Goal: Transaction & Acquisition: Book appointment/travel/reservation

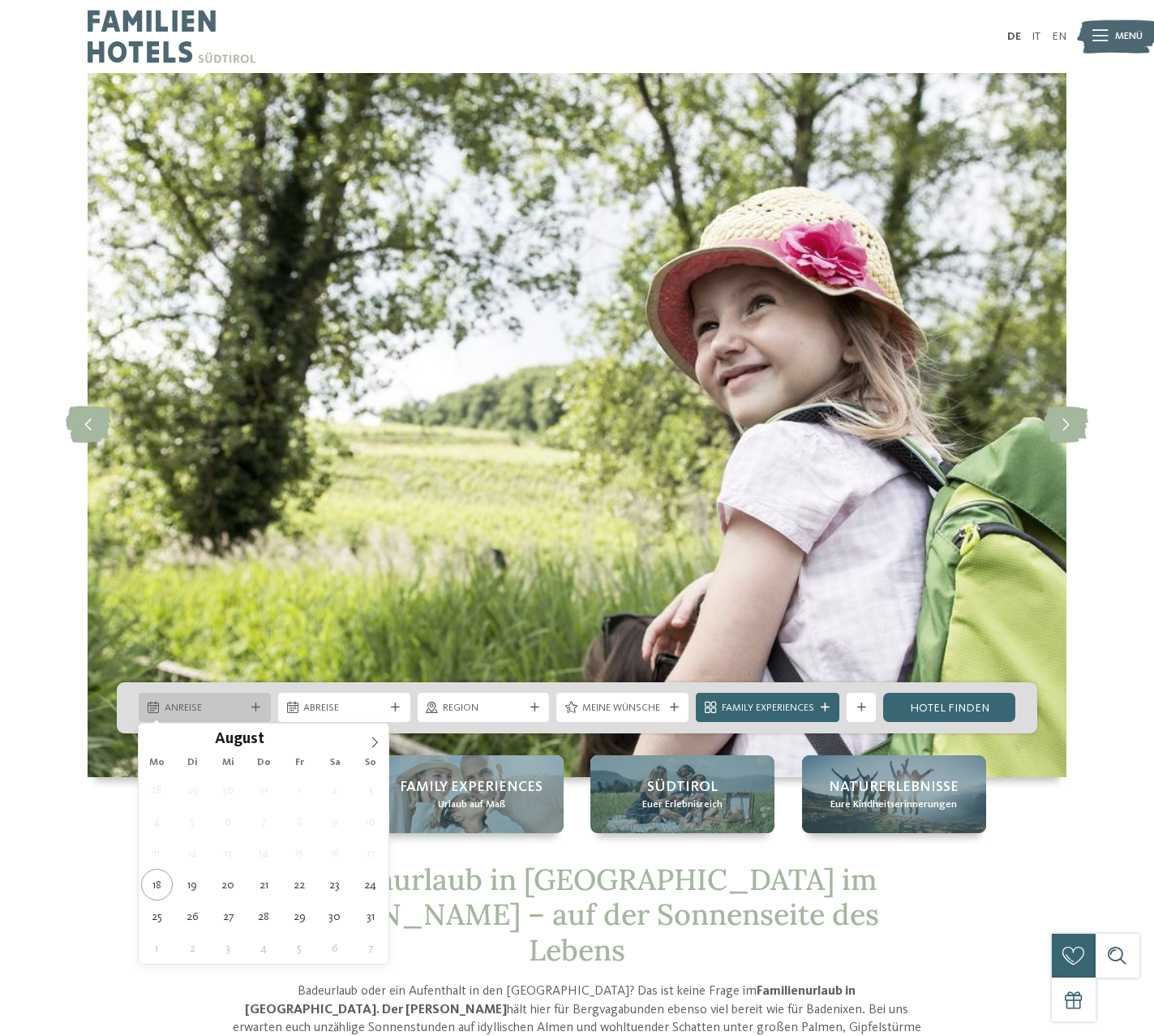
click at [255, 704] on icon at bounding box center [255, 707] width 9 height 9
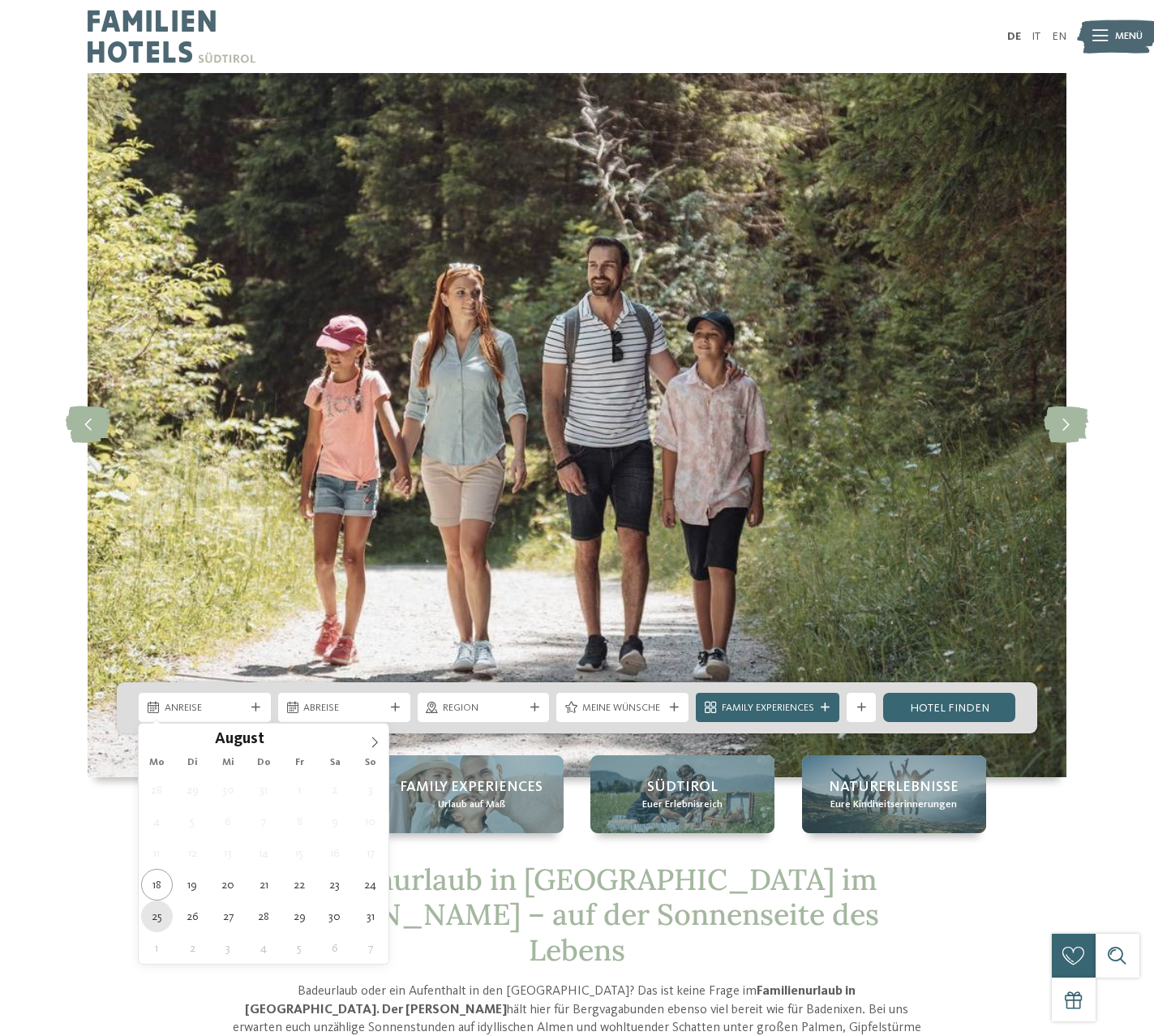
type div "25.08.2025"
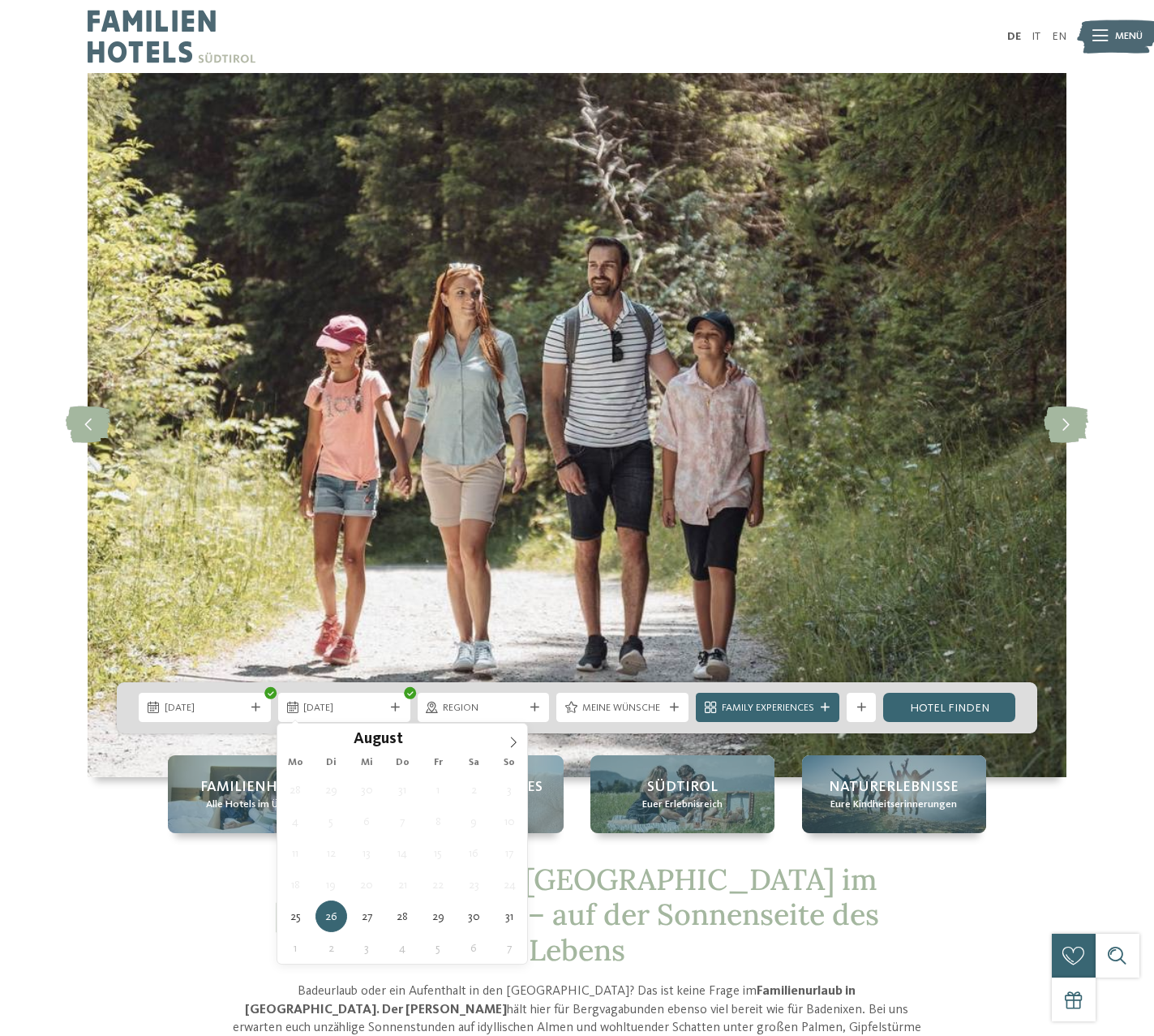
scroll to position [0, 1]
type div "27.08.2025"
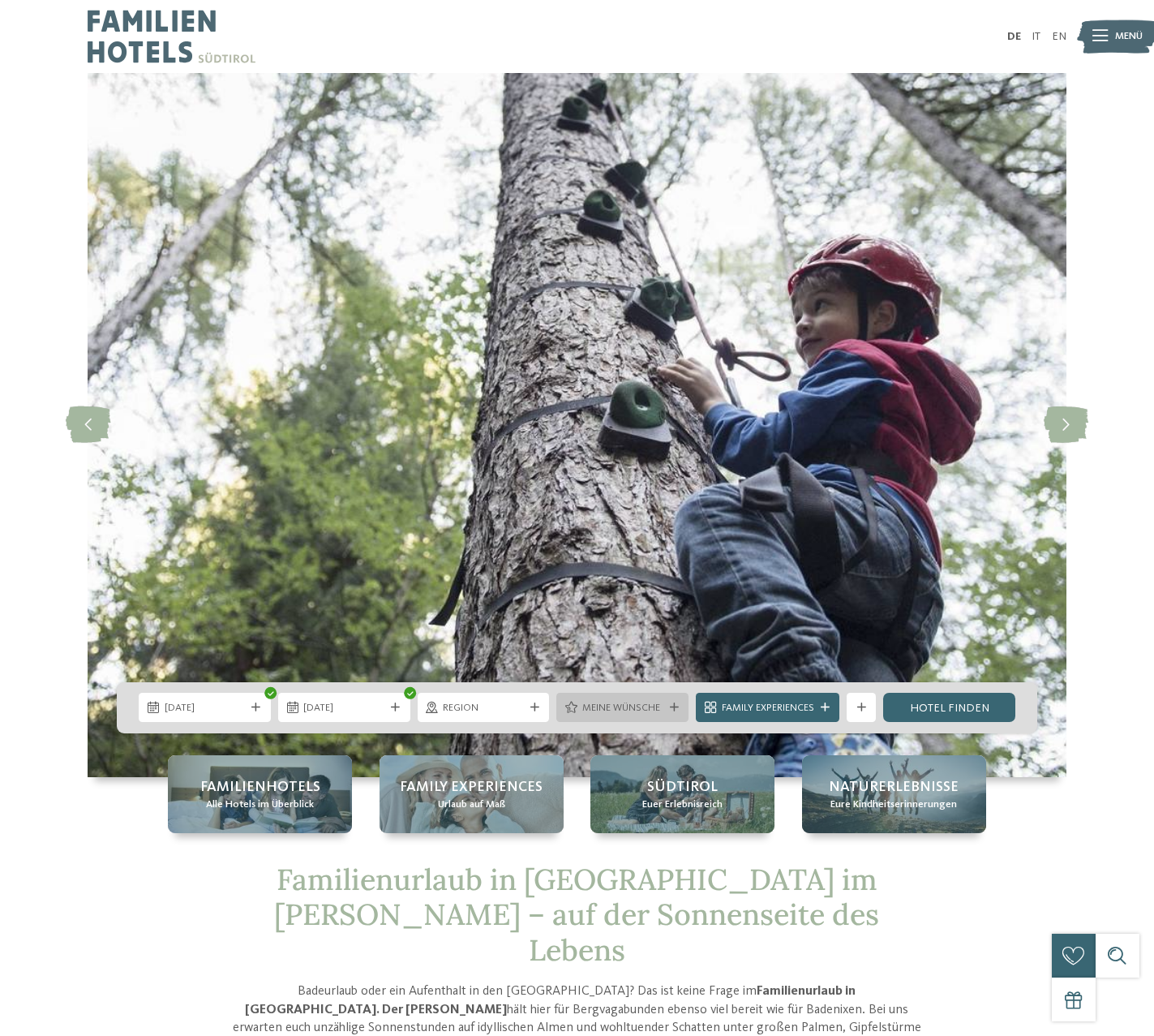
scroll to position [-3, 2]
click at [656, 713] on span "Meine Wünsche" at bounding box center [623, 707] width 81 height 15
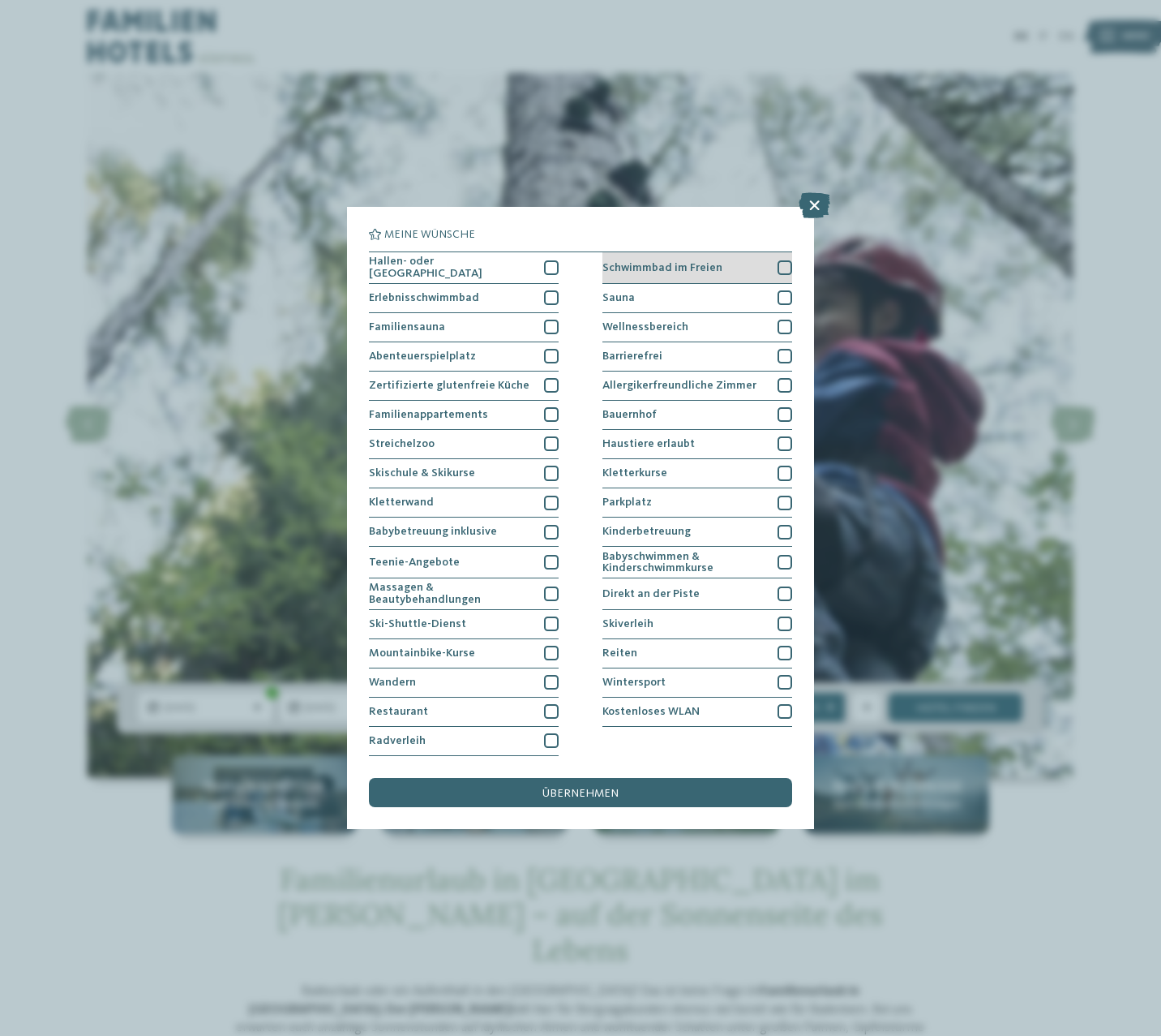
click at [783, 261] on div at bounding box center [785, 267] width 15 height 15
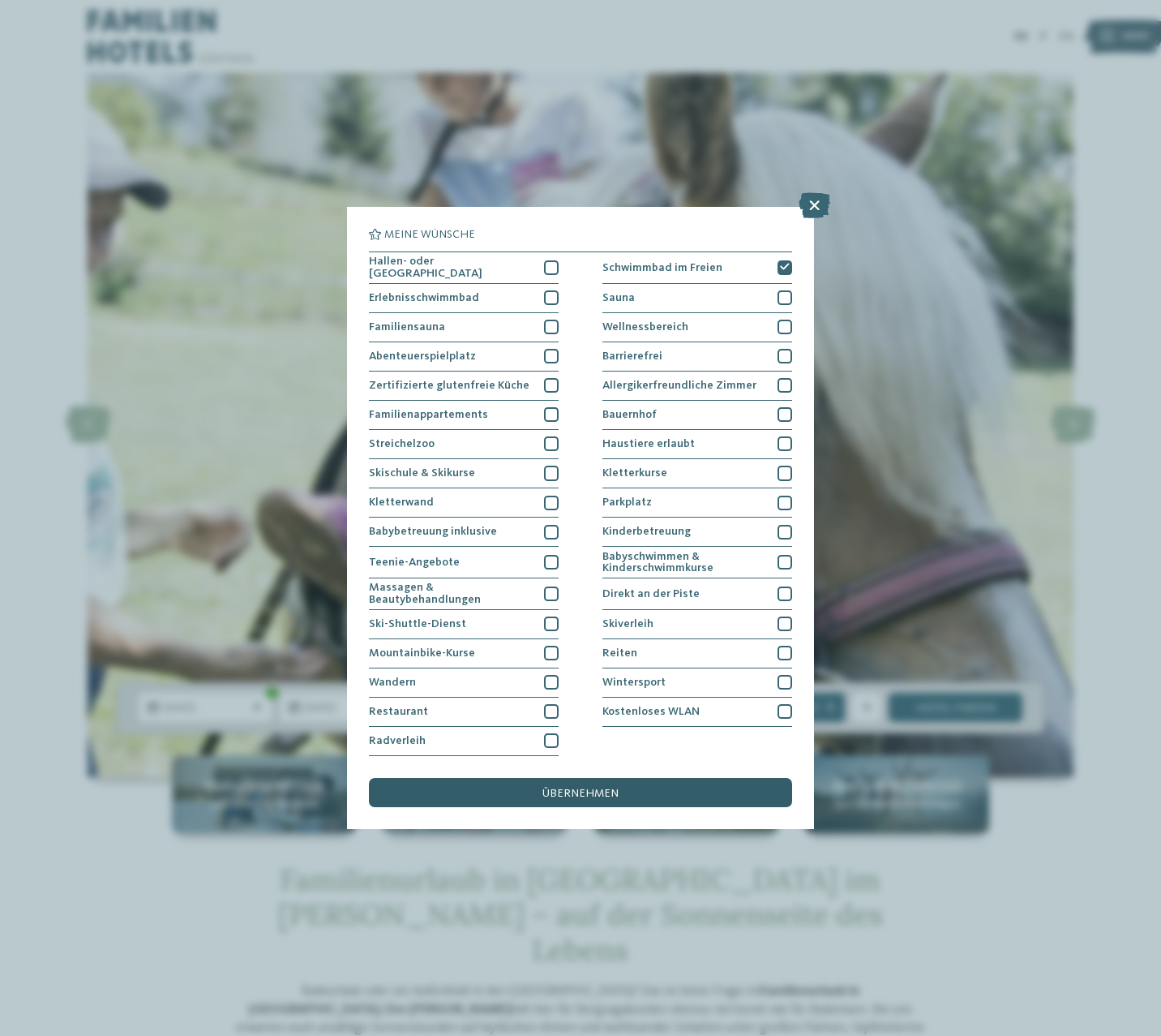
click at [632, 778] on div "übernehmen" at bounding box center [580, 793] width 424 height 29
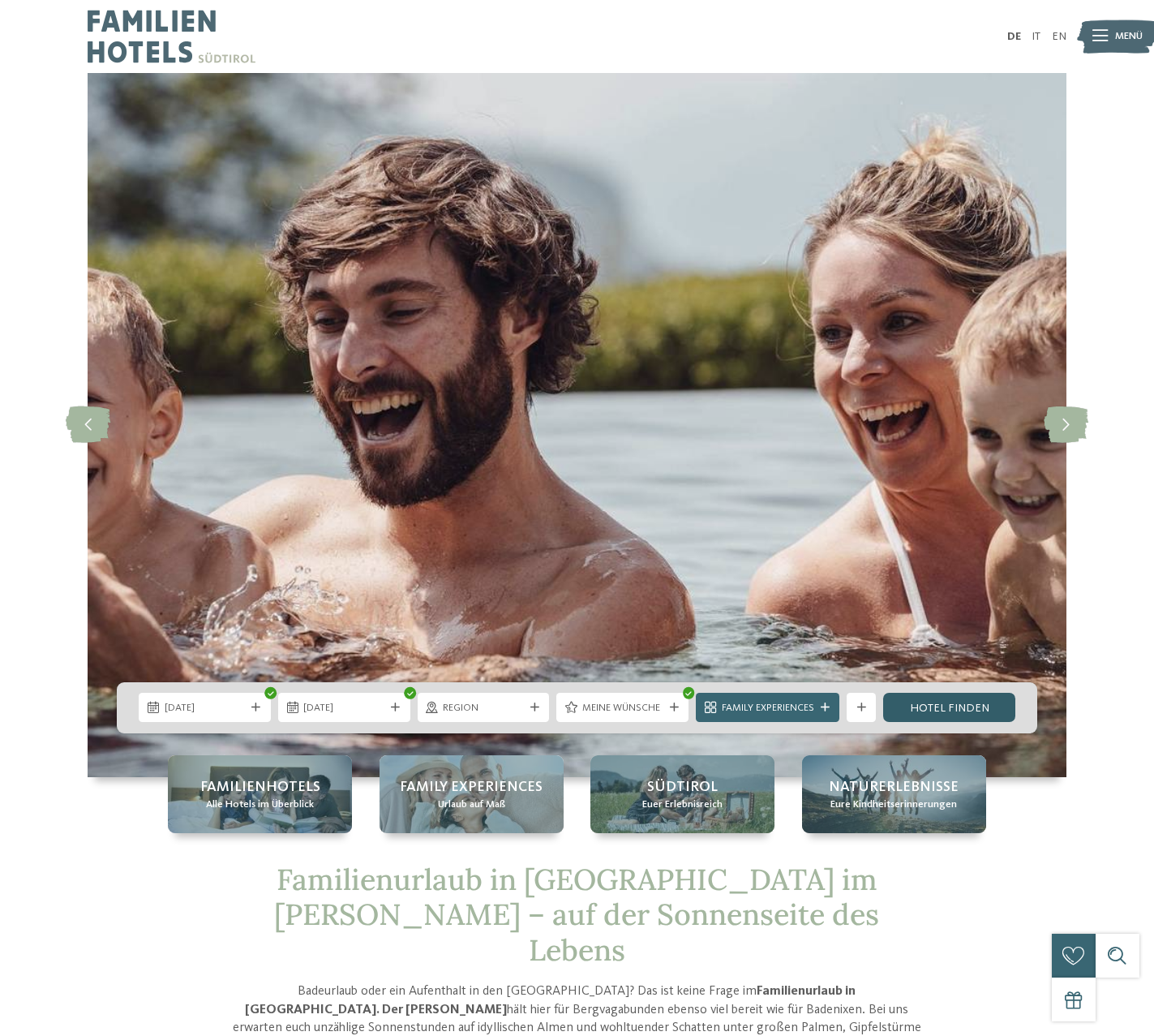
click at [936, 714] on link "Hotel finden" at bounding box center [949, 707] width 132 height 29
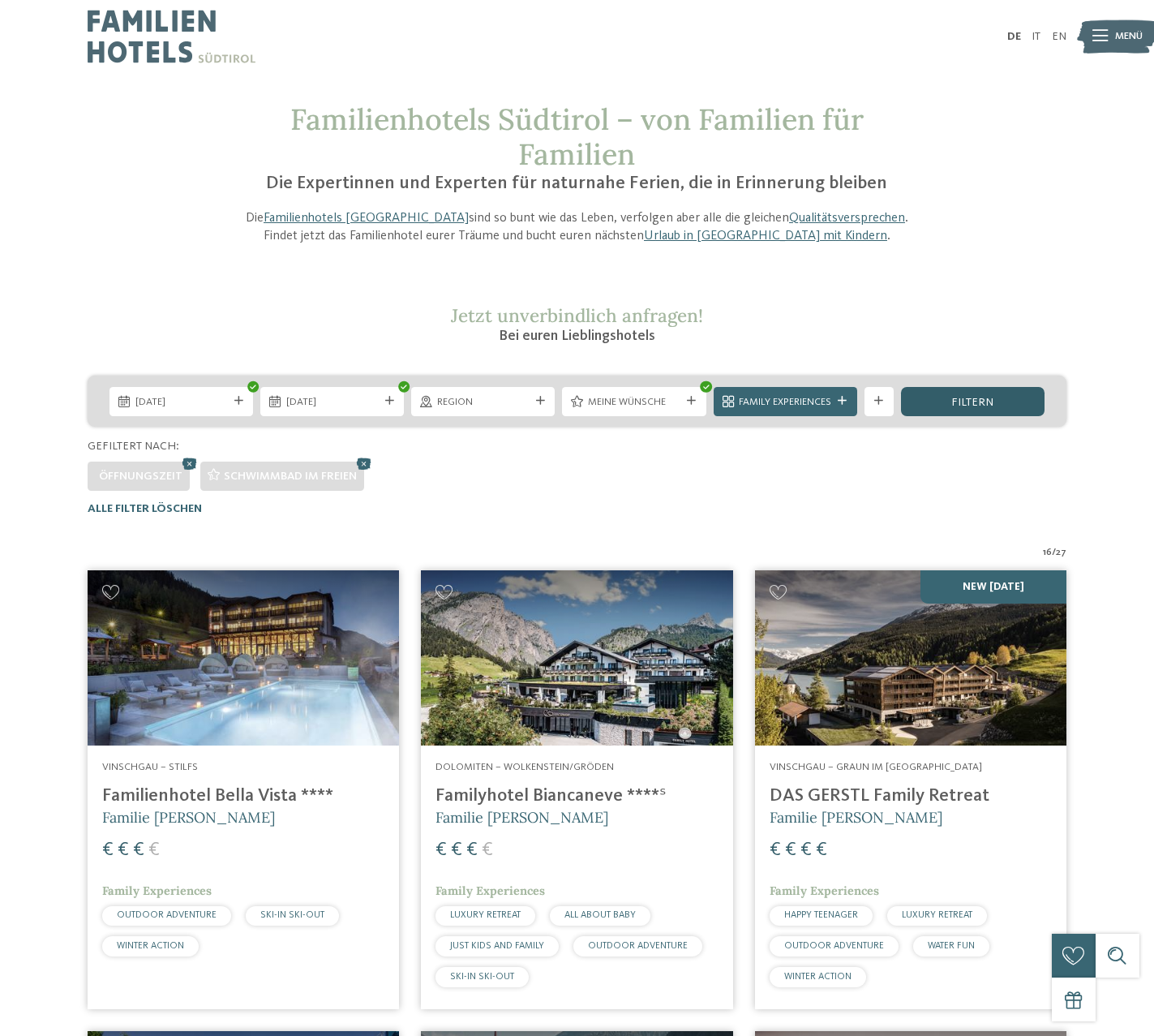
click at [967, 404] on span "filtern" at bounding box center [973, 402] width 43 height 12
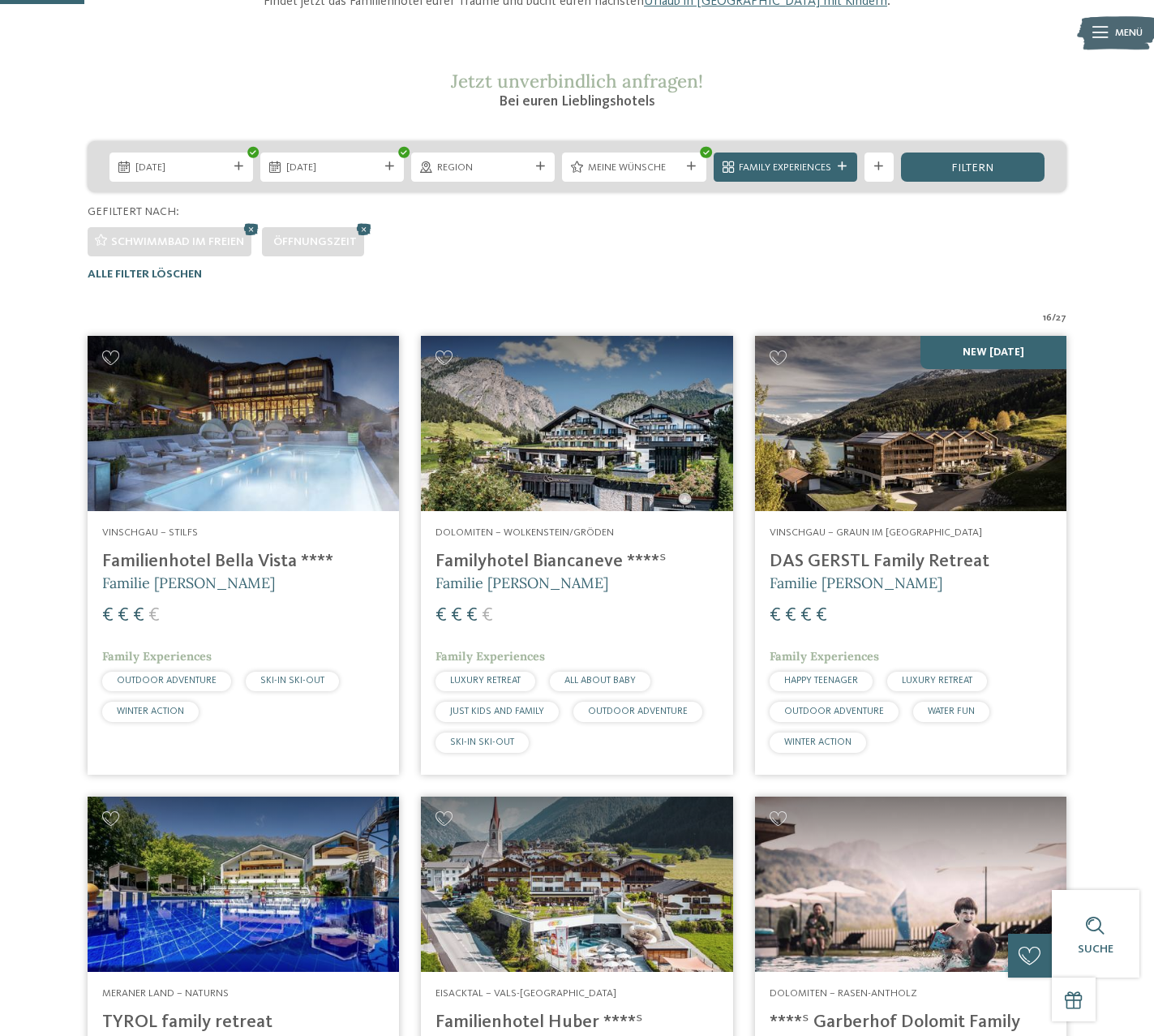
scroll to position [240, 0]
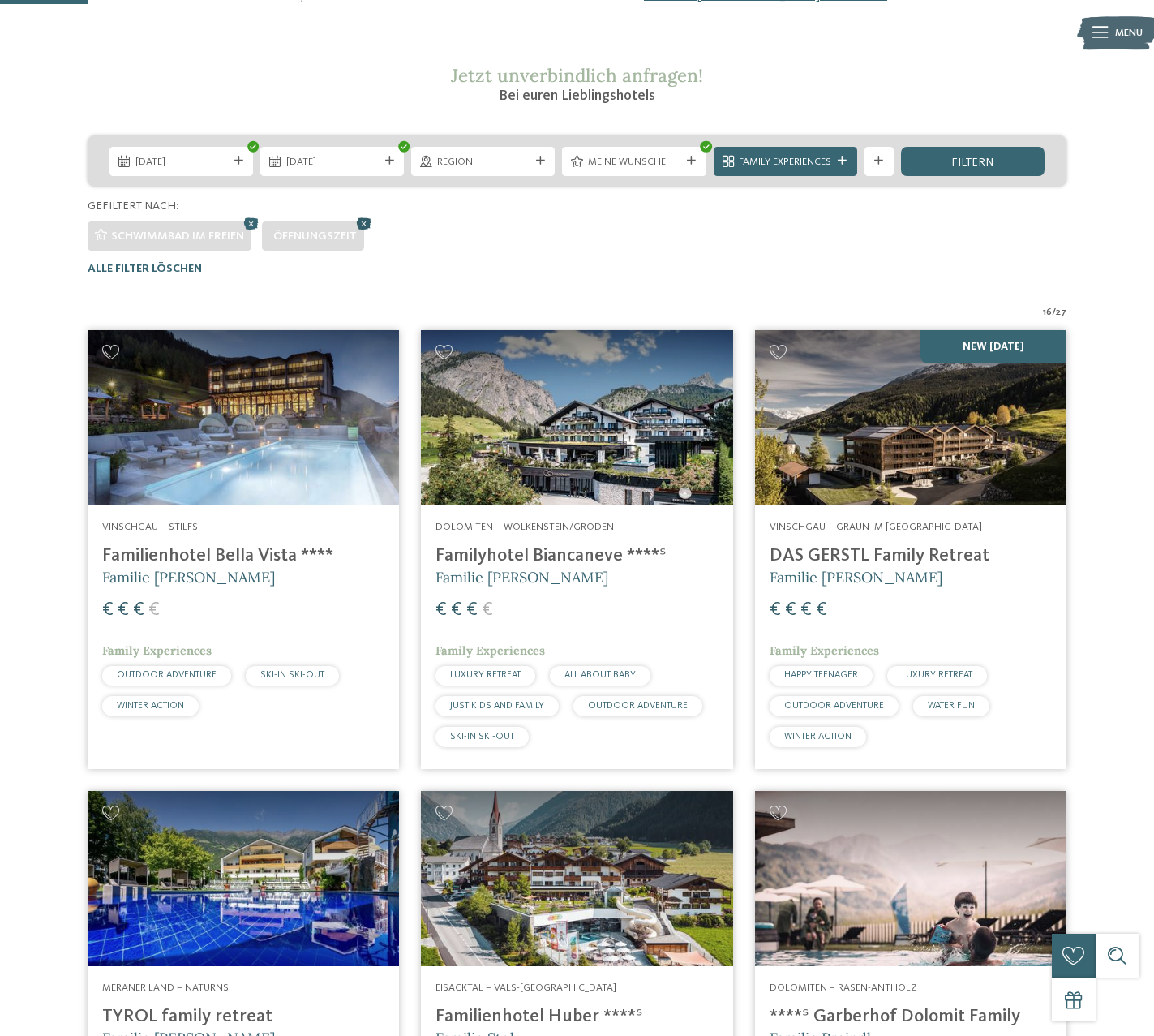
click at [364, 226] on icon at bounding box center [363, 223] width 22 height 19
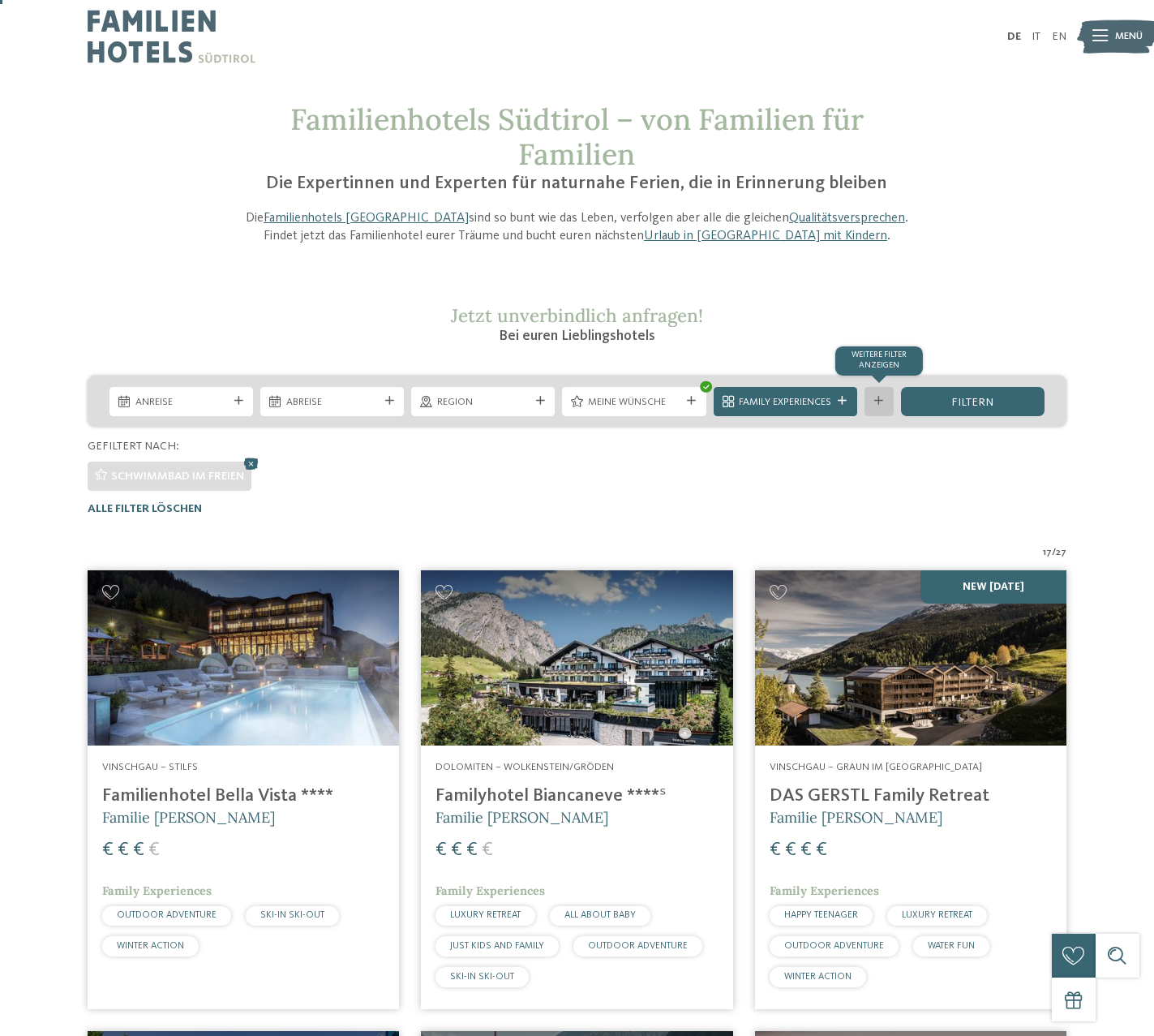
scroll to position [-1, 0]
click at [874, 400] on icon at bounding box center [878, 400] width 9 height 9
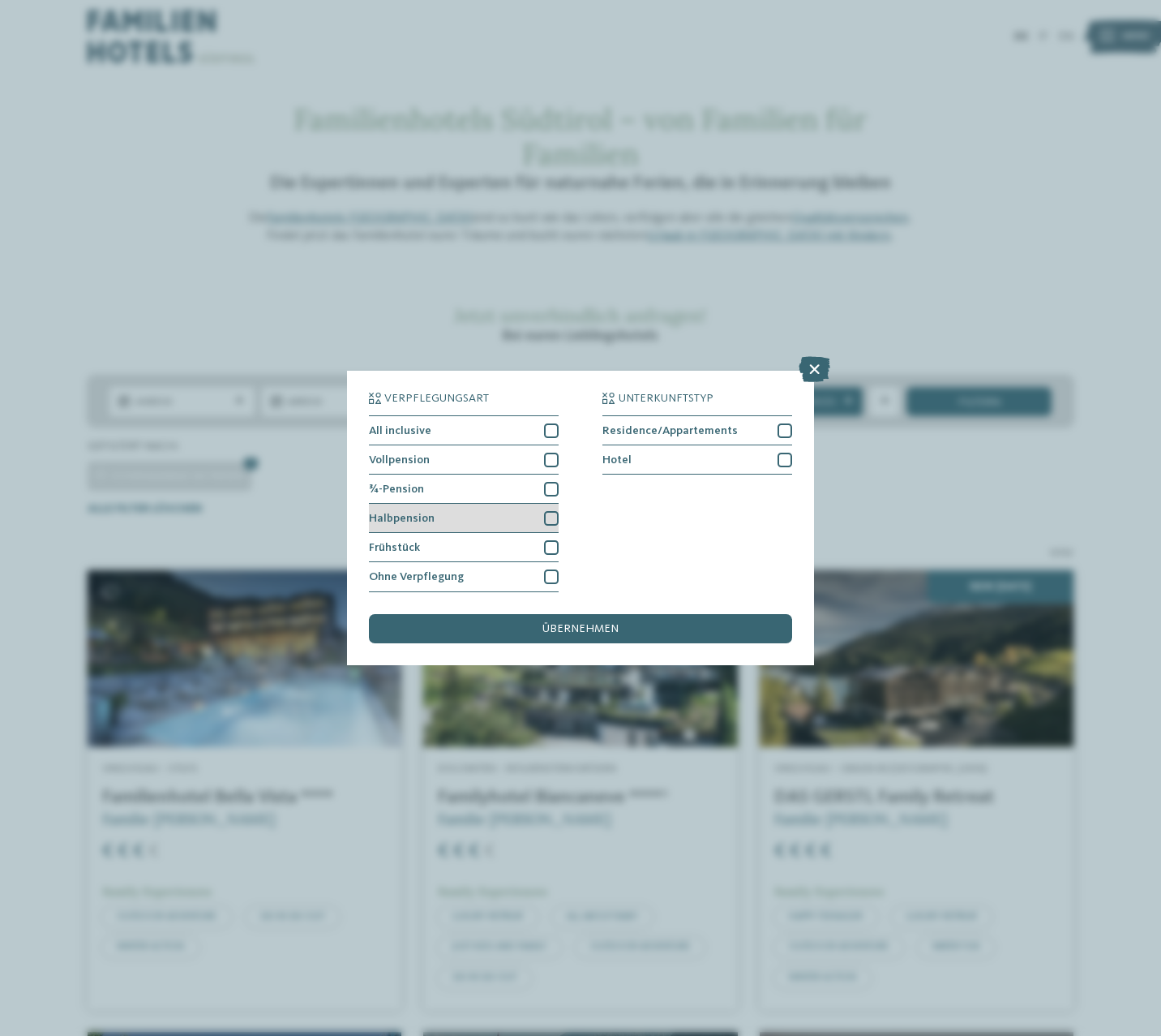
click at [554, 511] on div at bounding box center [551, 518] width 15 height 15
click at [598, 623] on span "übernehmen" at bounding box center [580, 629] width 77 height 12
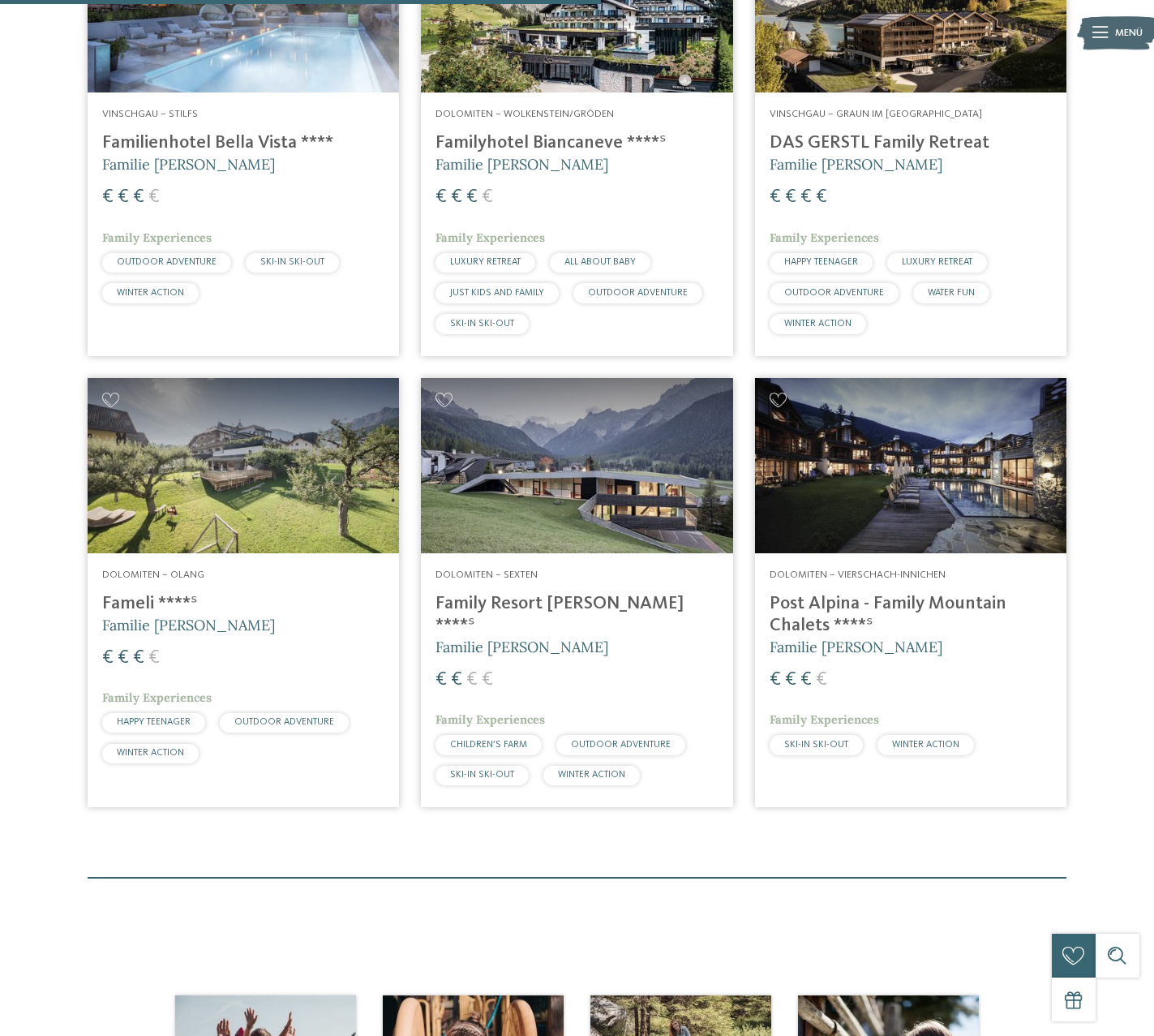
scroll to position [651, 0]
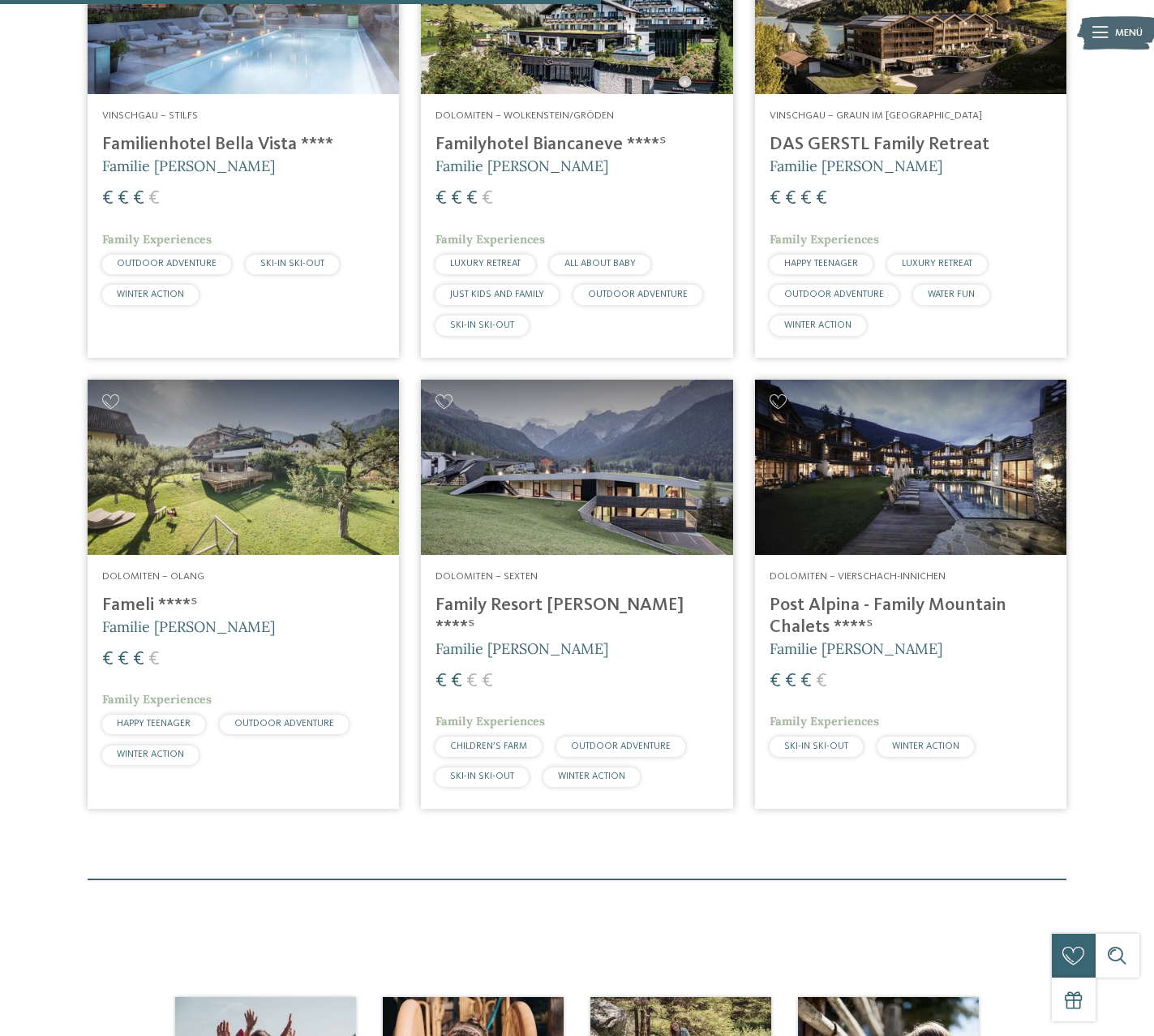
click at [189, 623] on span "Familie [PERSON_NAME]" at bounding box center [188, 626] width 172 height 18
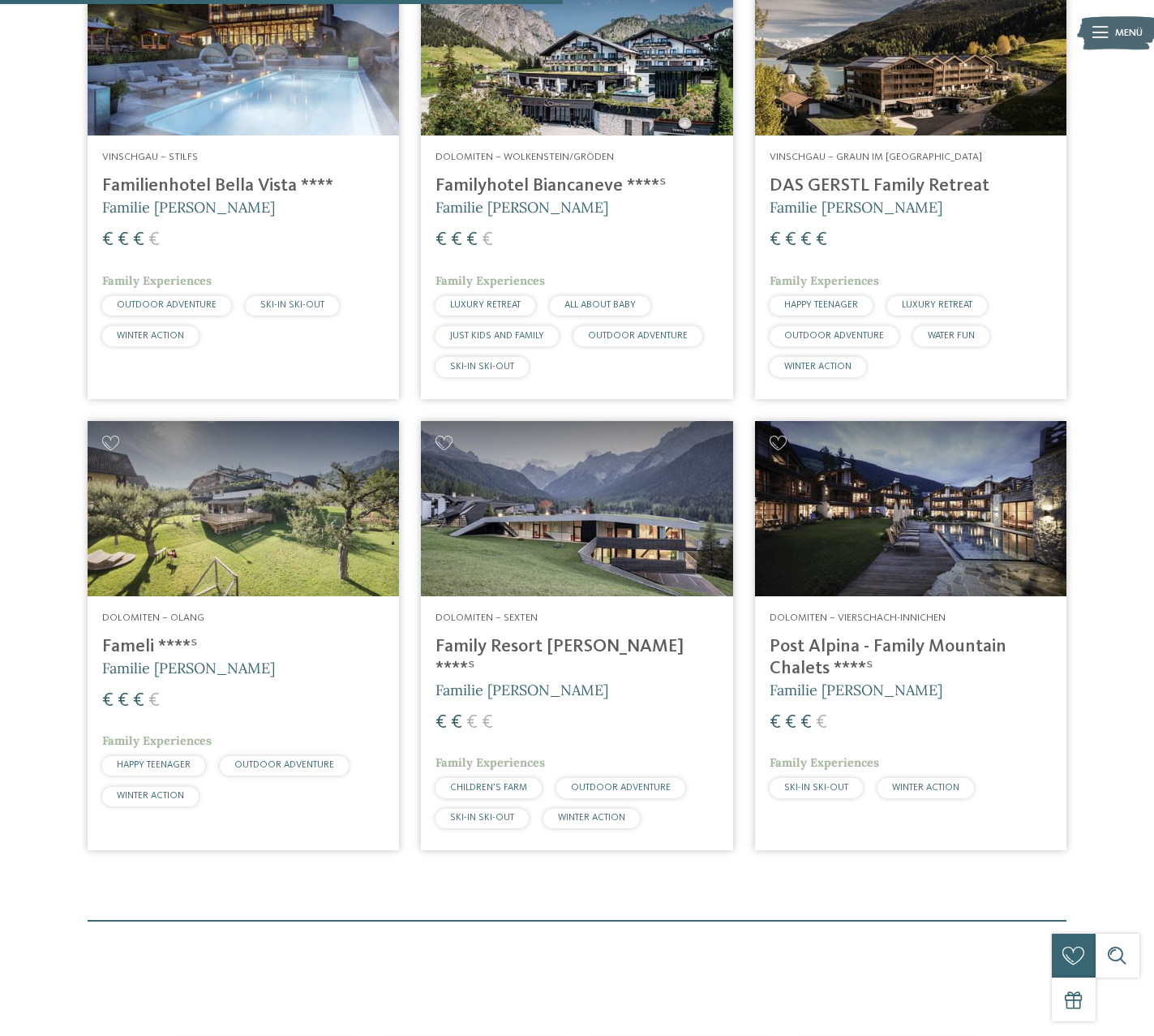
scroll to position [612, 0]
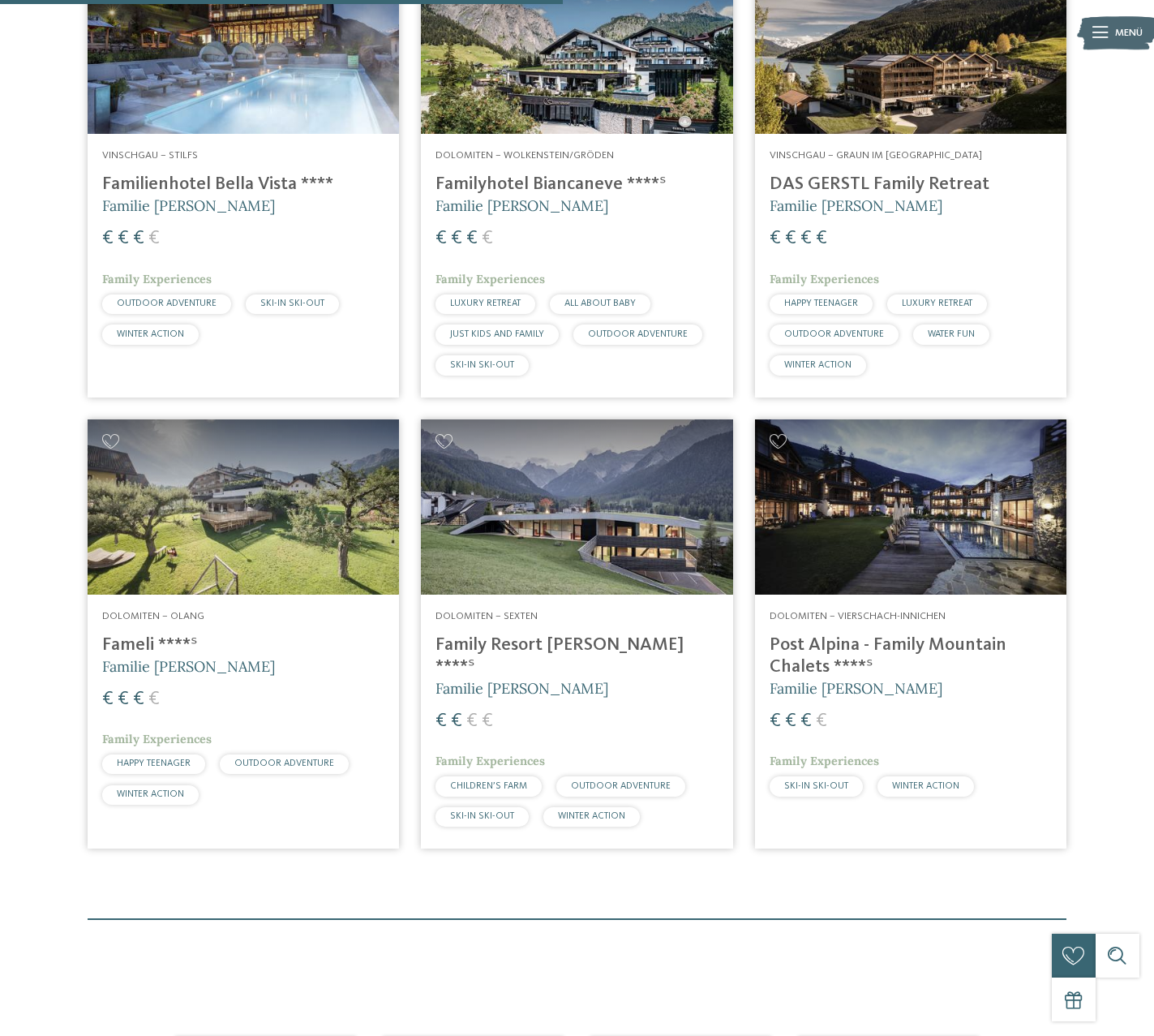
click at [527, 635] on h4 "Family Resort Rainer ****ˢ" at bounding box center [576, 655] width 282 height 44
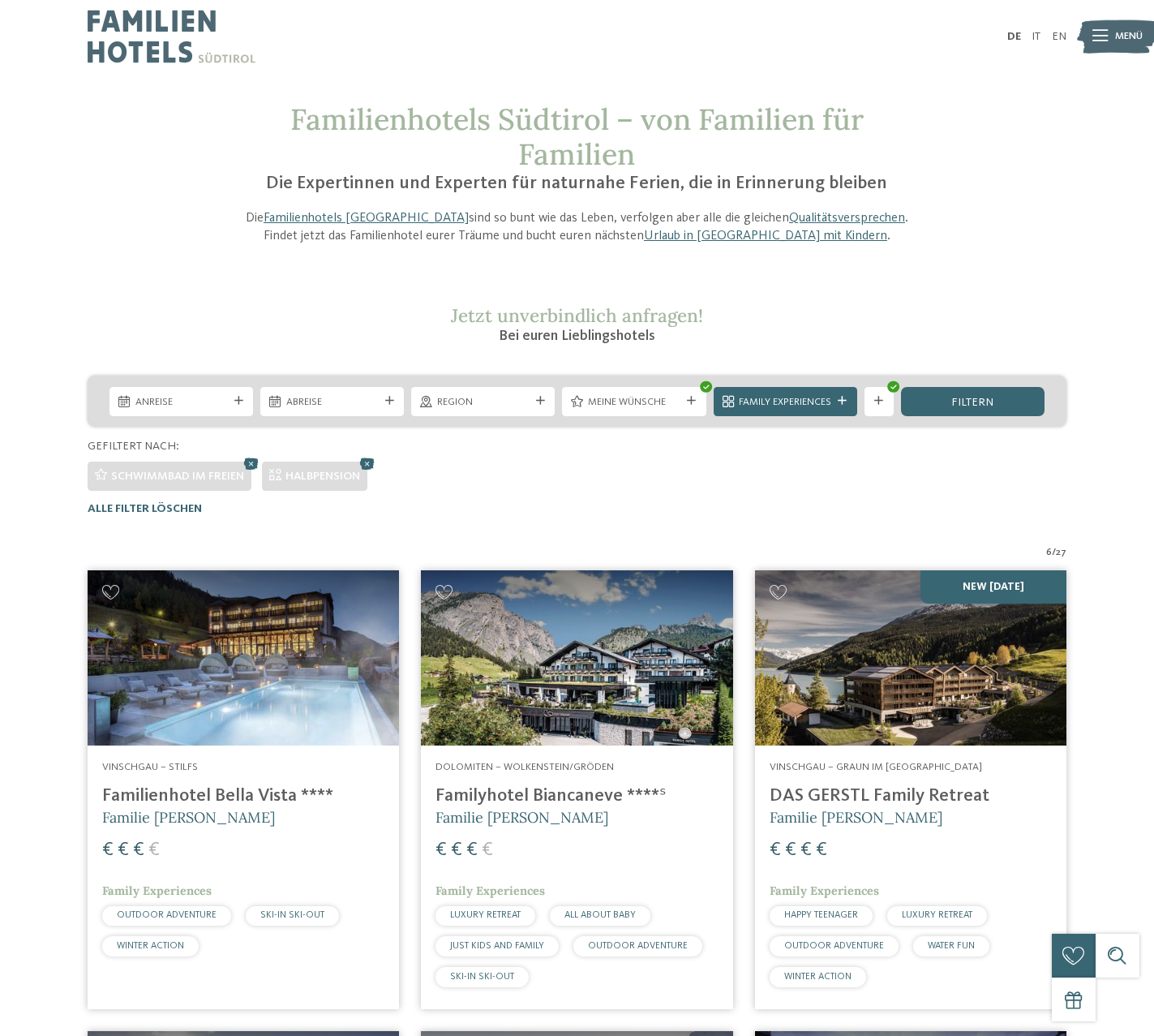
scroll to position [0, 0]
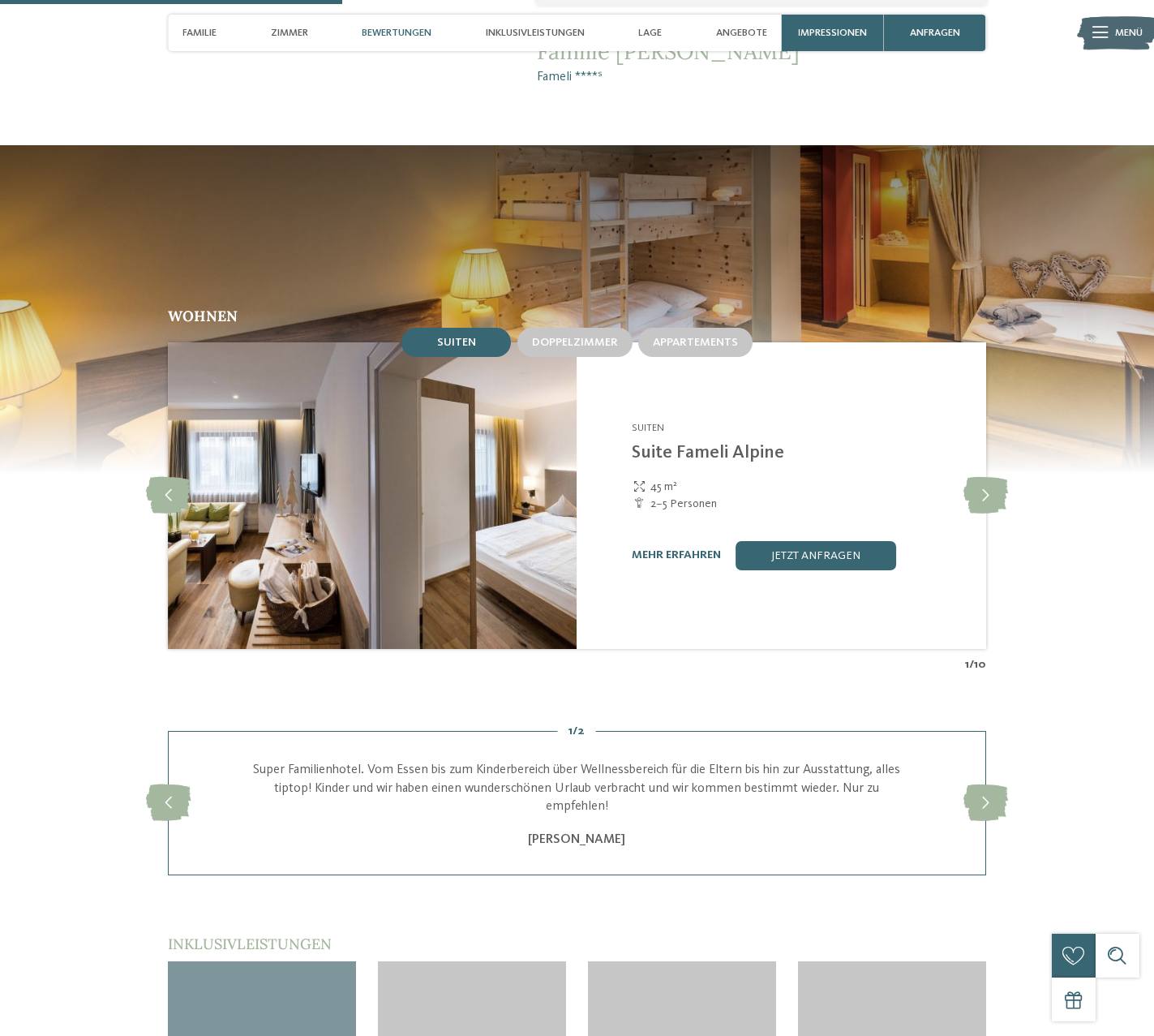
scroll to position [1529, 0]
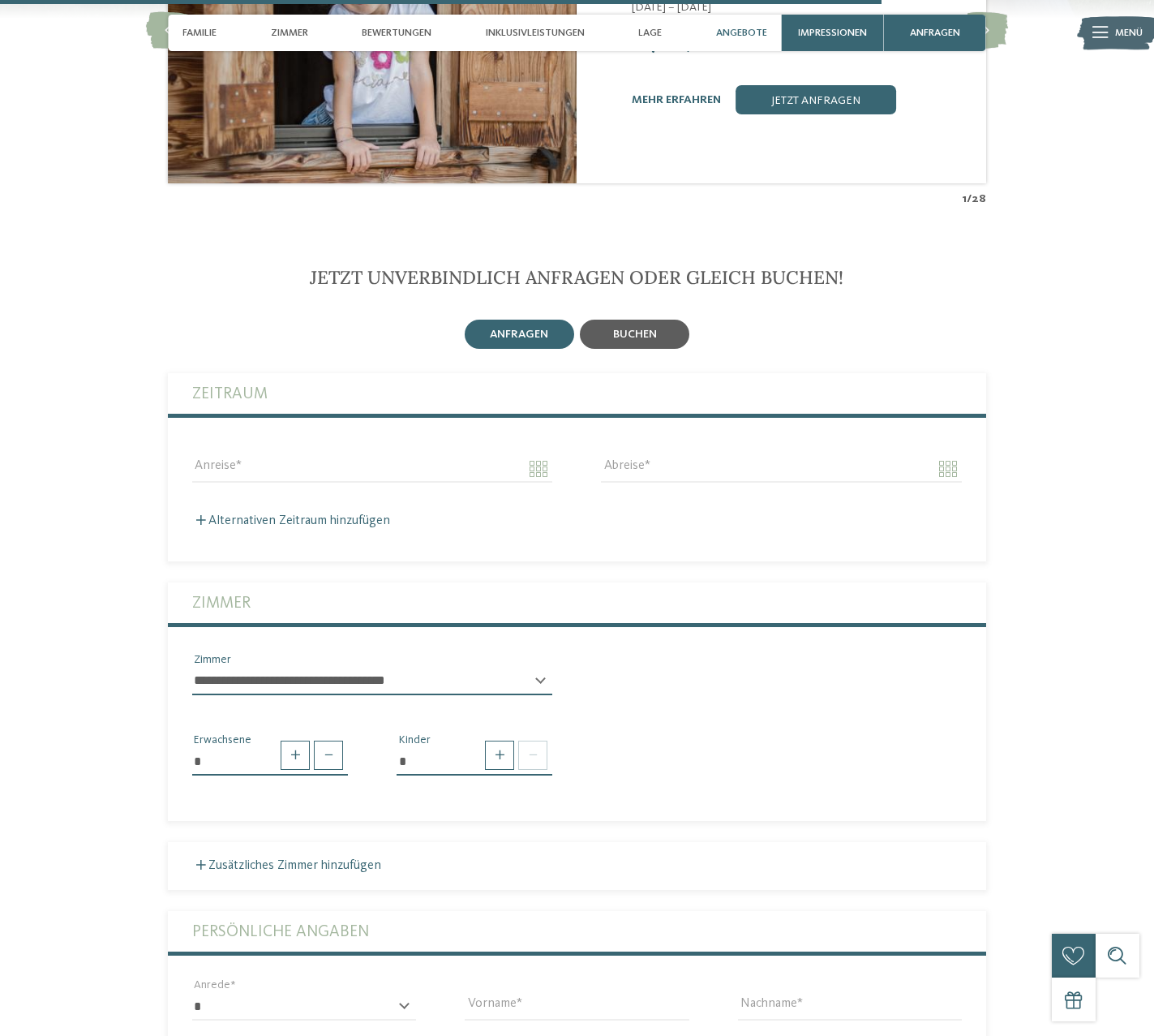
click at [651, 329] on span "buchen" at bounding box center [635, 334] width 44 height 12
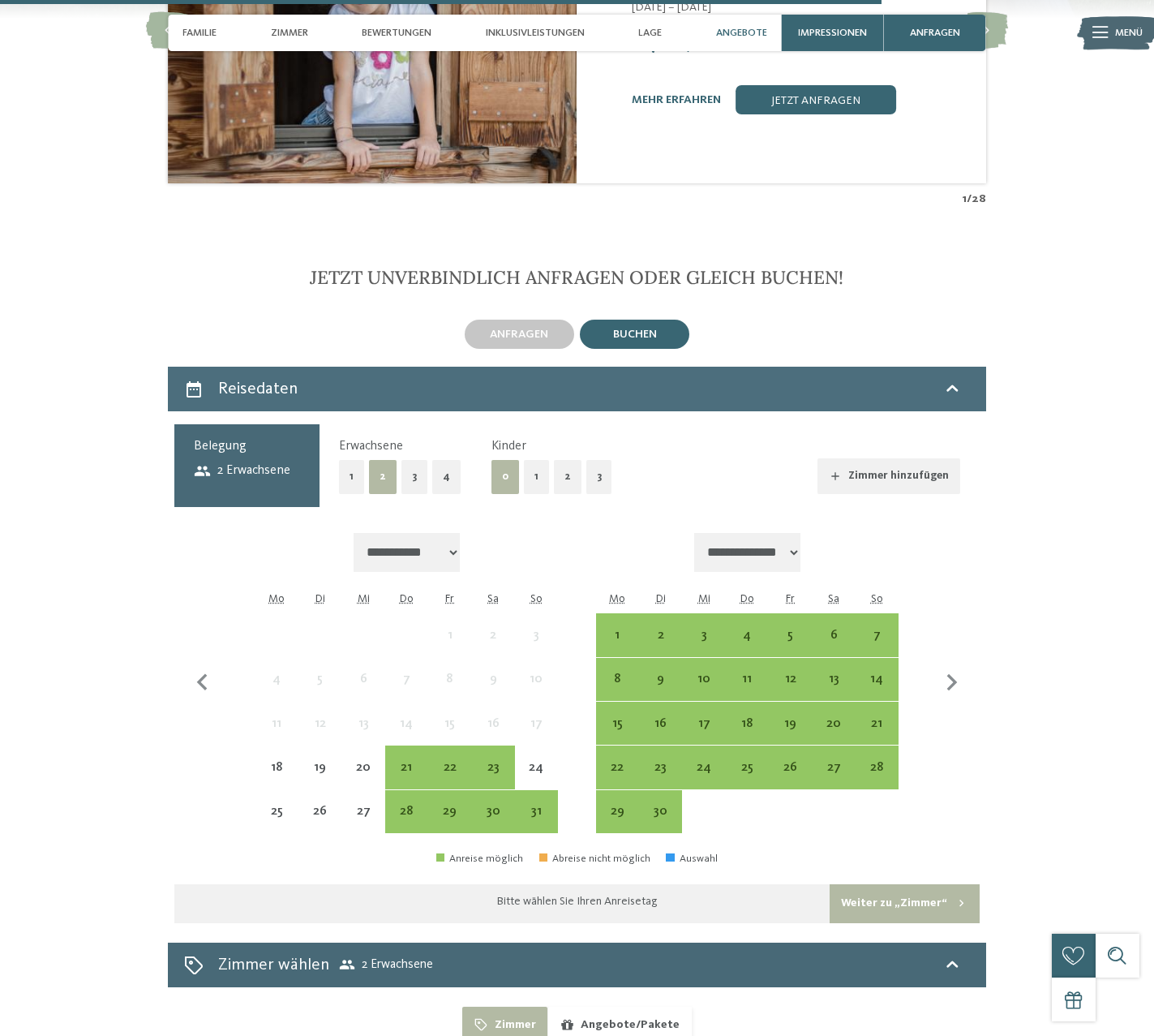
scroll to position [3732, 0]
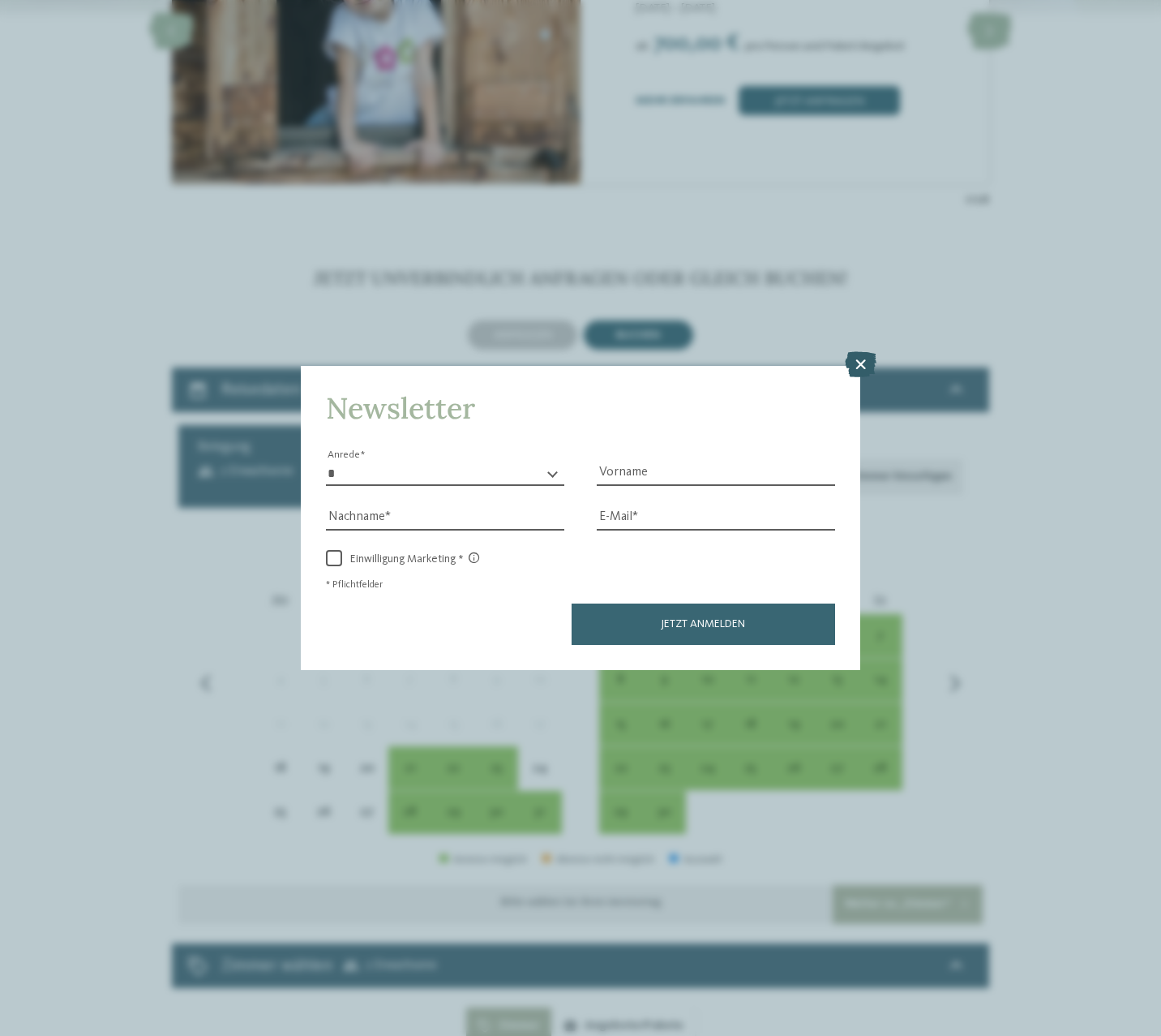
click at [864, 351] on icon at bounding box center [861, 363] width 32 height 26
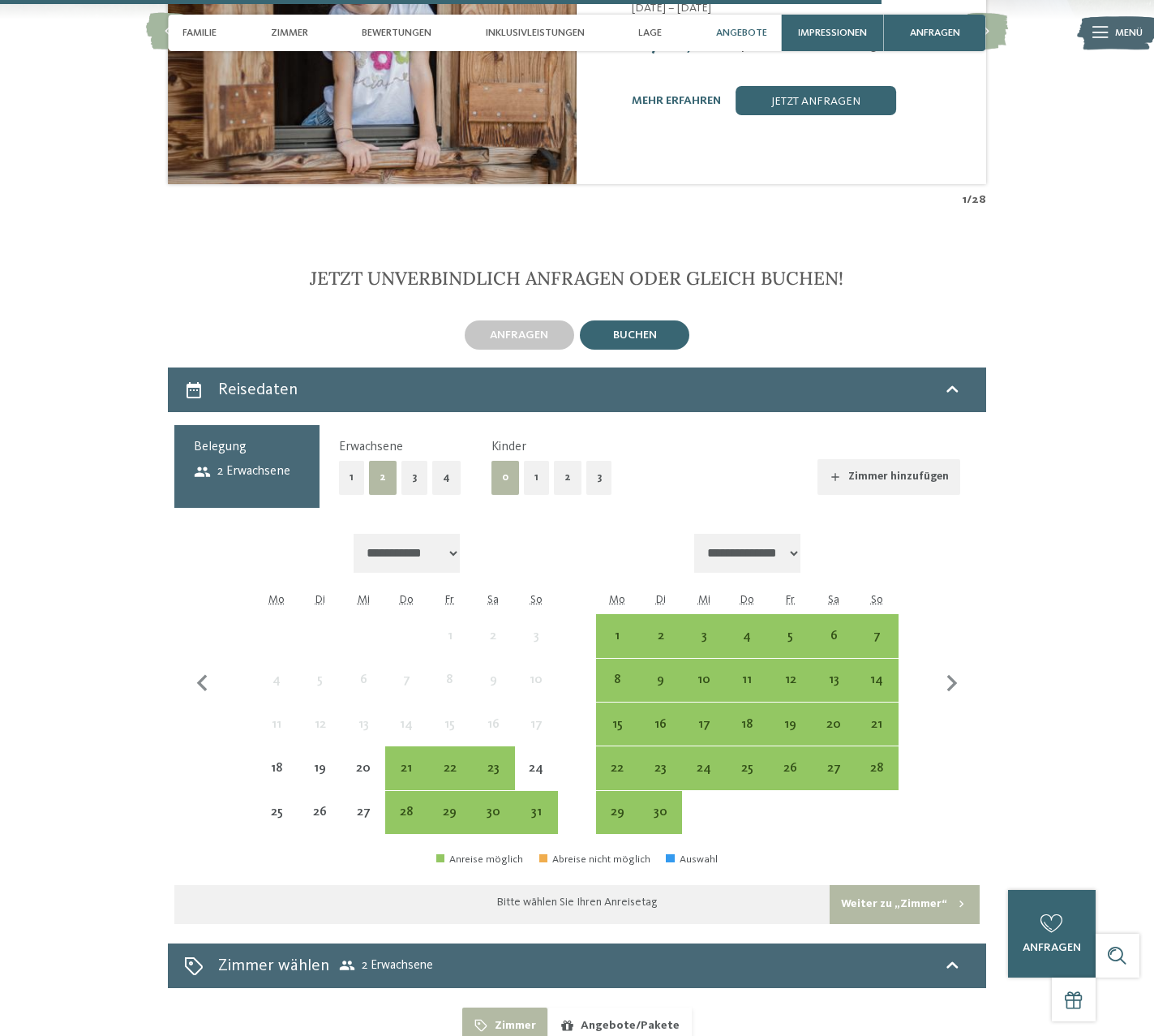
click at [598, 460] on button "3" at bounding box center [599, 477] width 26 height 33
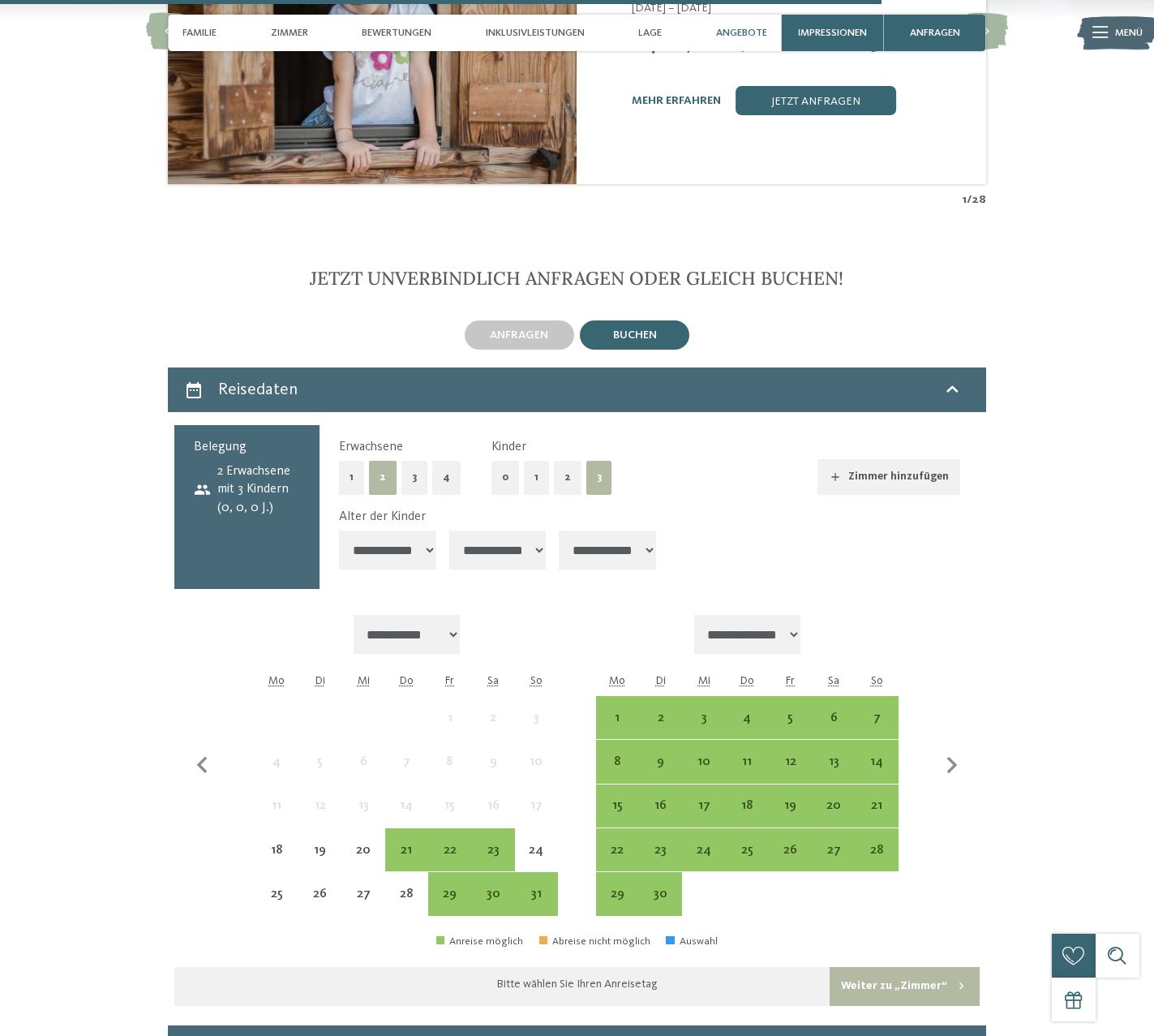
select select "*"
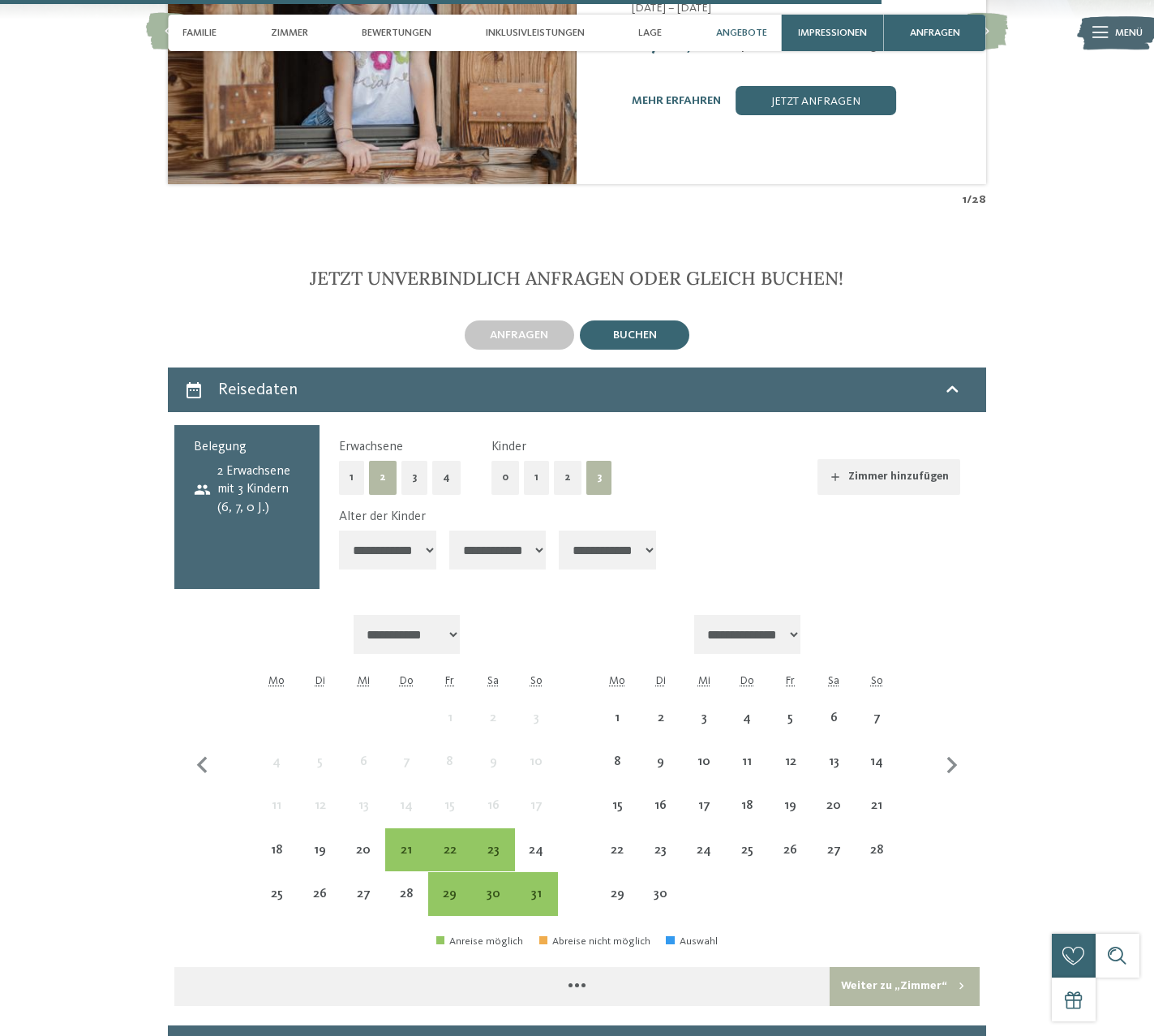
select select "*"
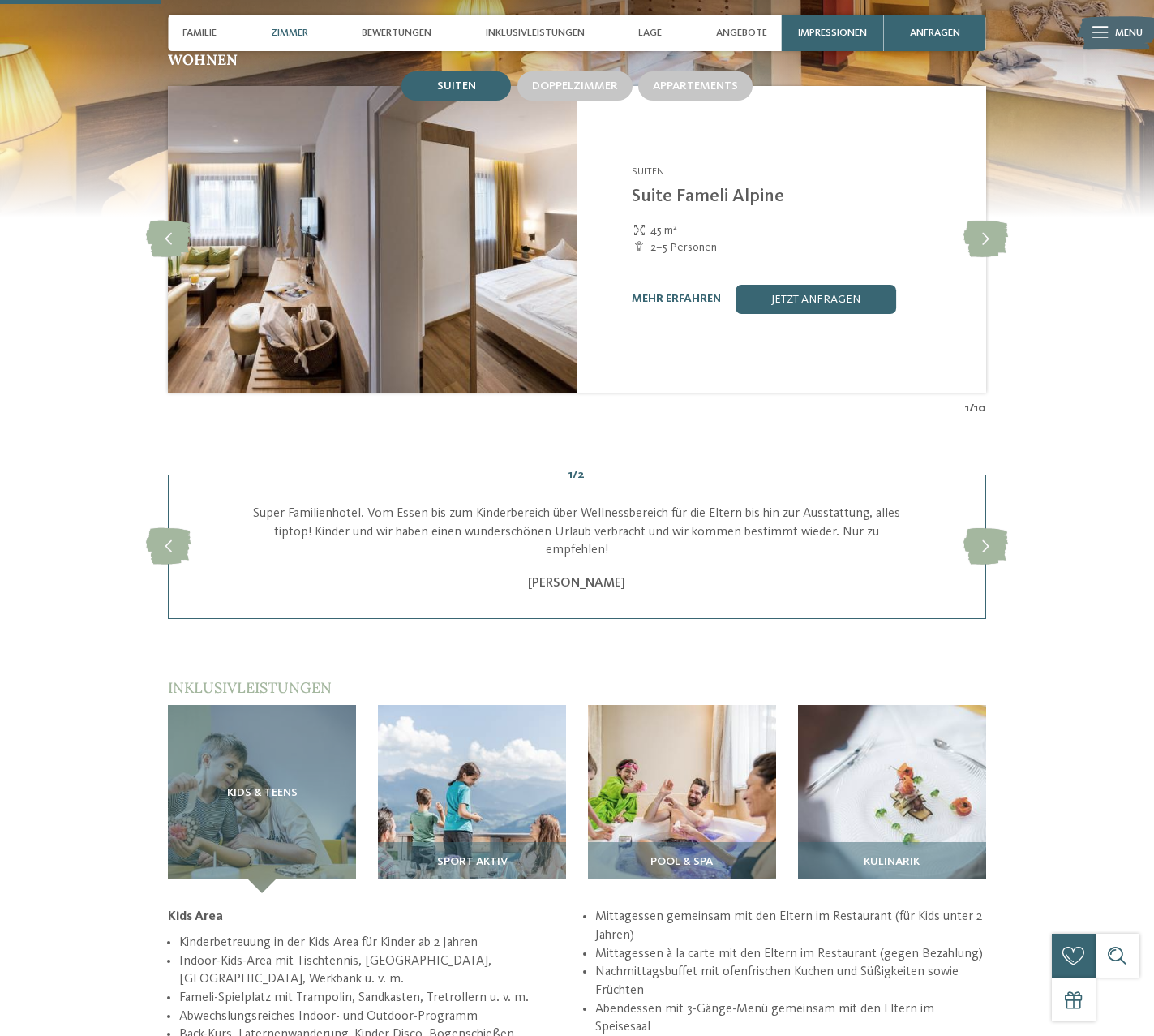
scroll to position [1694, 0]
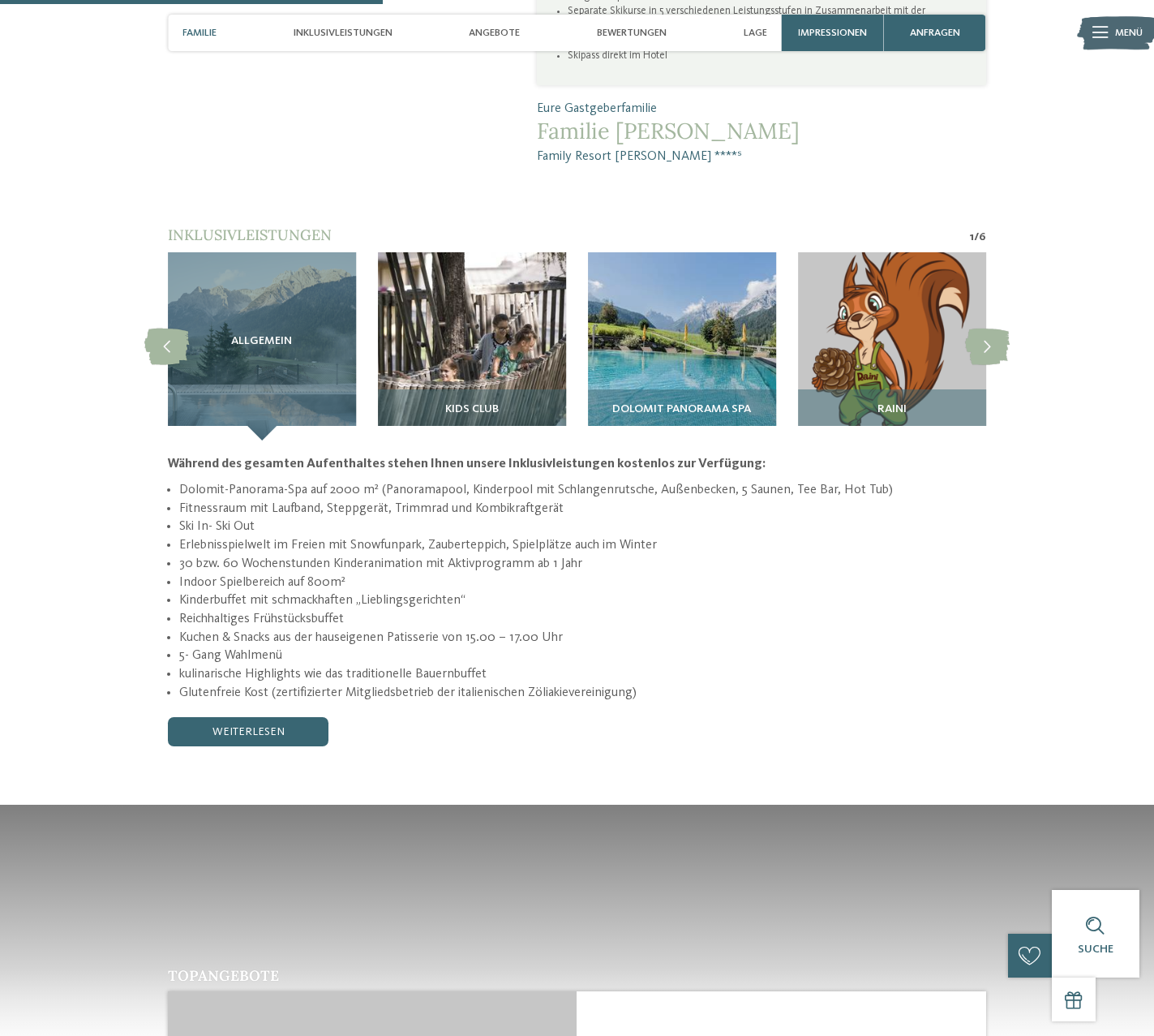
scroll to position [1398, 0]
